Goal: Navigation & Orientation: Find specific page/section

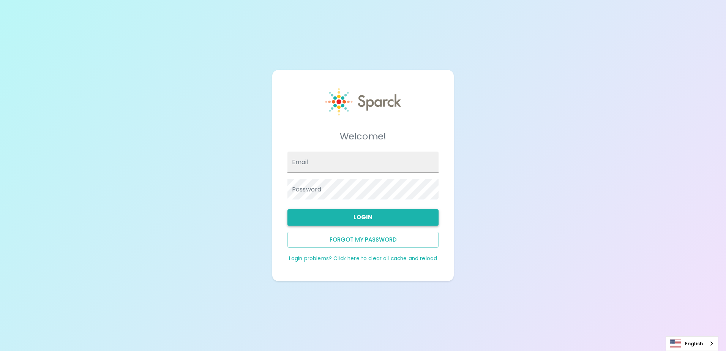
type input "[EMAIL_ADDRESS][DOMAIN_NAME]"
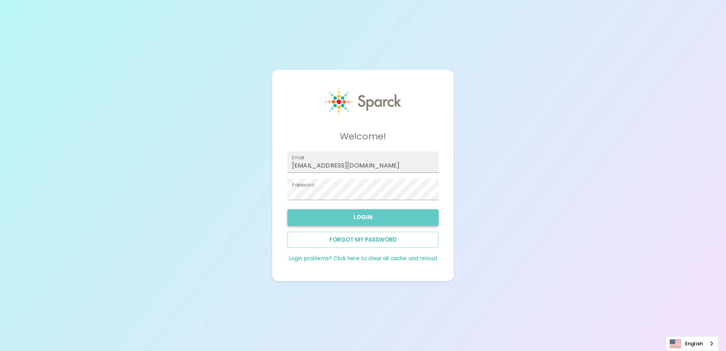
click at [373, 215] on button "Login" at bounding box center [362, 217] width 151 height 16
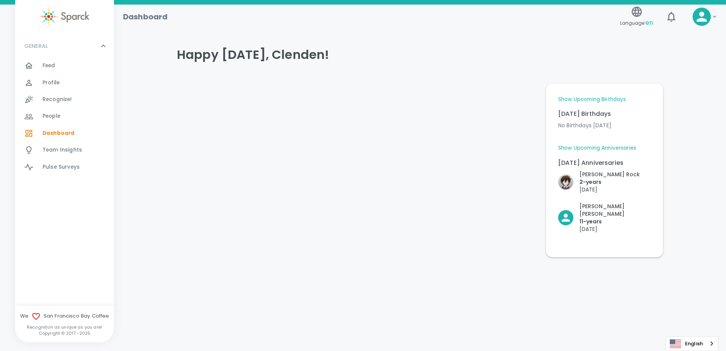
click at [621, 97] on link "Show Upcoming Birthdays" at bounding box center [592, 100] width 68 height 8
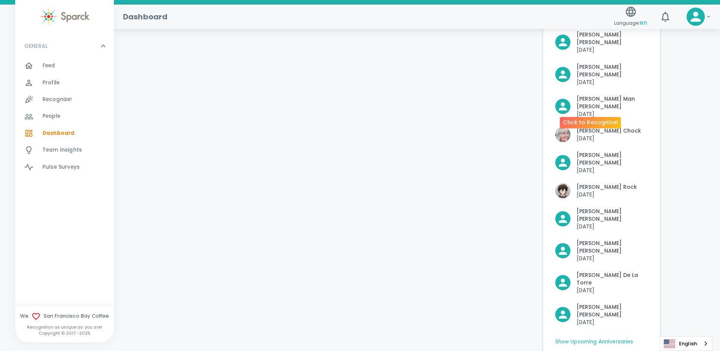
scroll to position [214, 0]
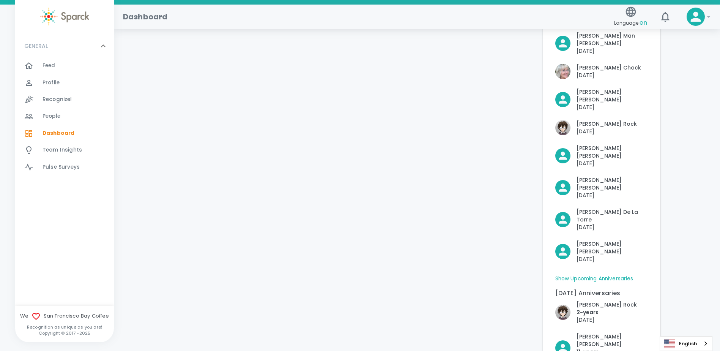
click at [55, 61] on div "Feed 0" at bounding box center [78, 65] width 71 height 11
